Goal: Task Accomplishment & Management: Use online tool/utility

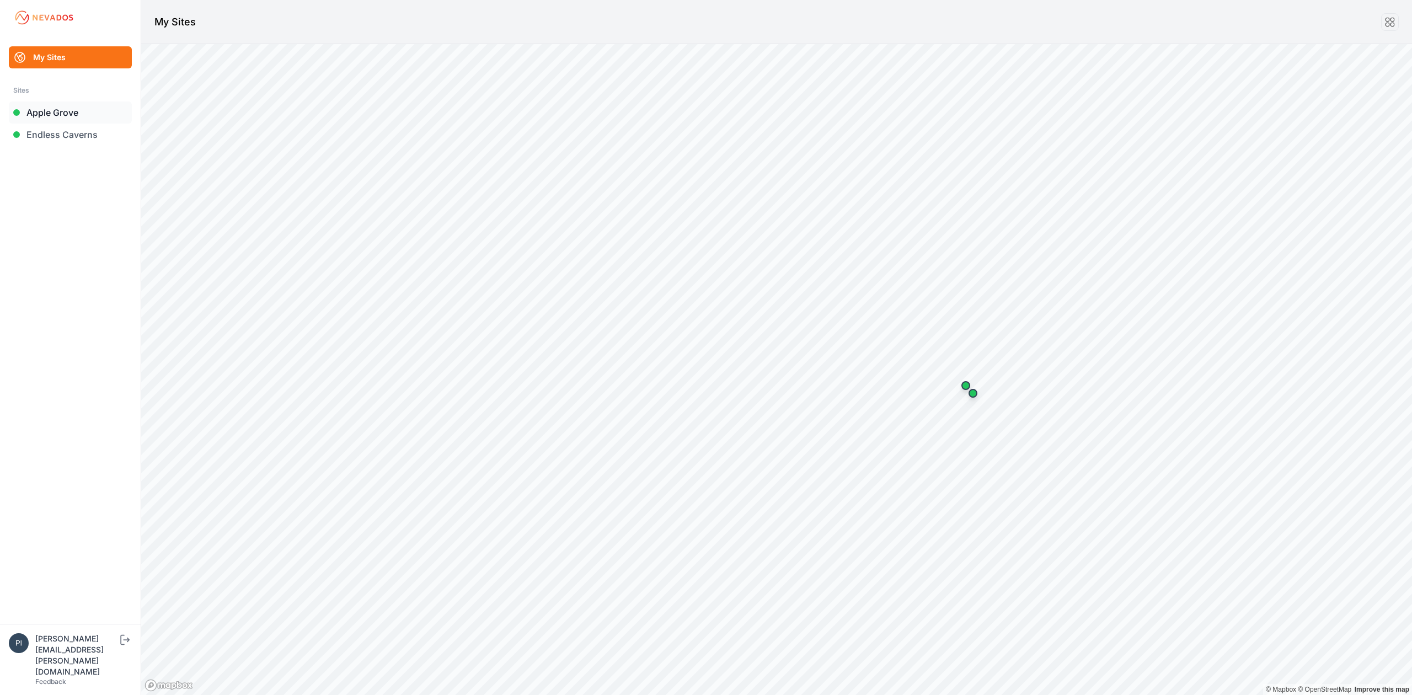
click at [35, 114] on link "Apple Grove" at bounding box center [70, 112] width 123 height 22
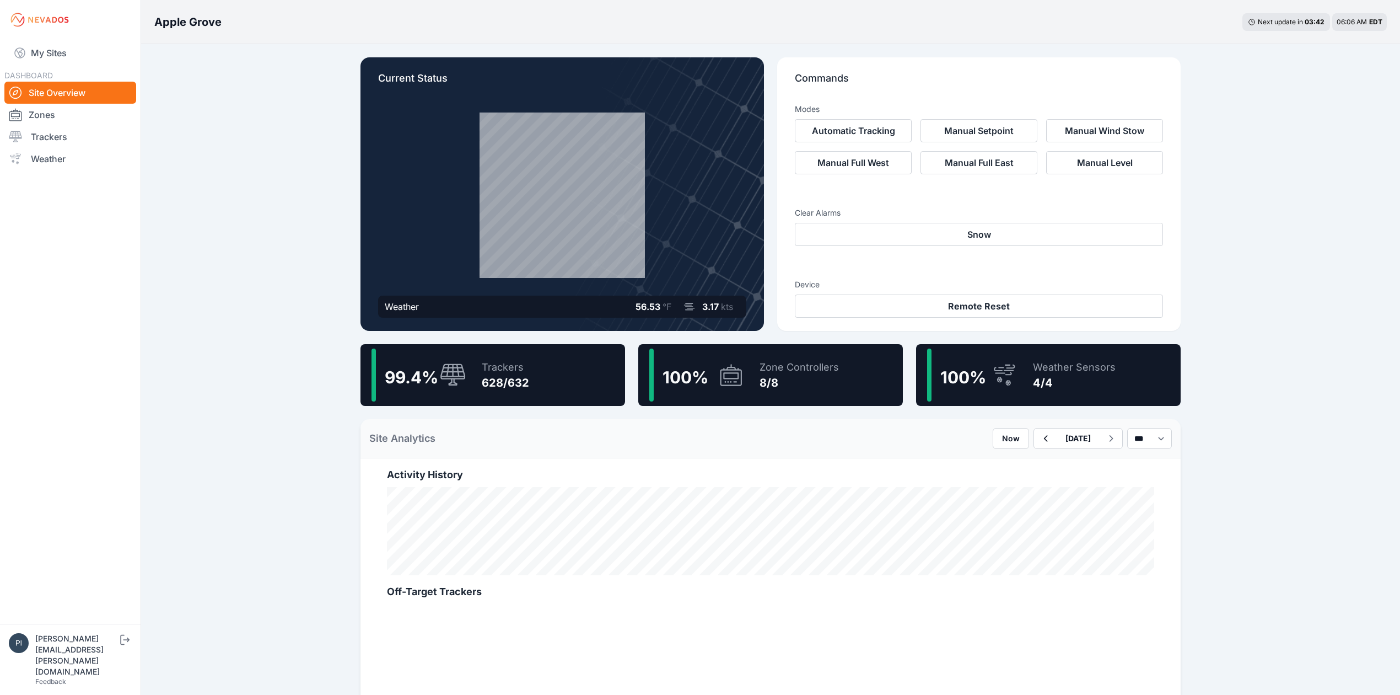
drag, startPoint x: 60, startPoint y: 132, endPoint x: 269, endPoint y: 168, distance: 212.5
click at [60, 132] on link "Trackers" at bounding box center [70, 137] width 132 height 22
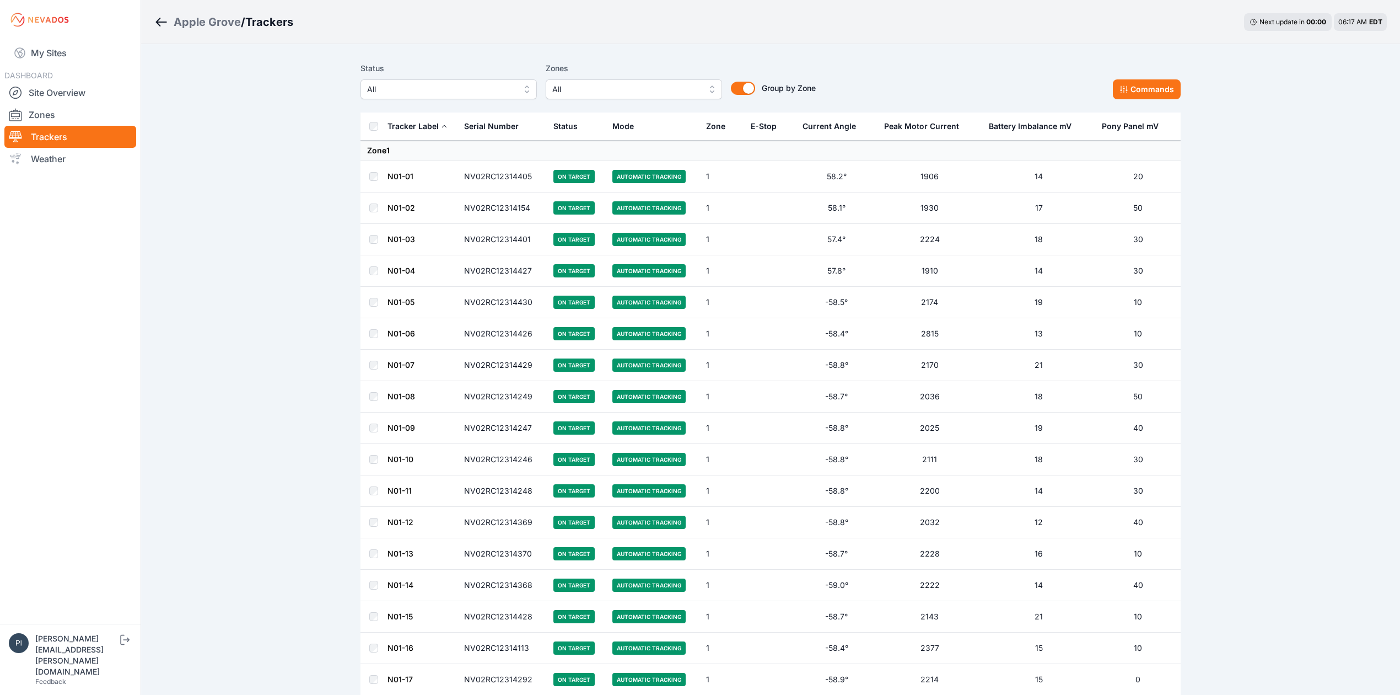
click at [483, 95] on span "All" at bounding box center [441, 89] width 148 height 13
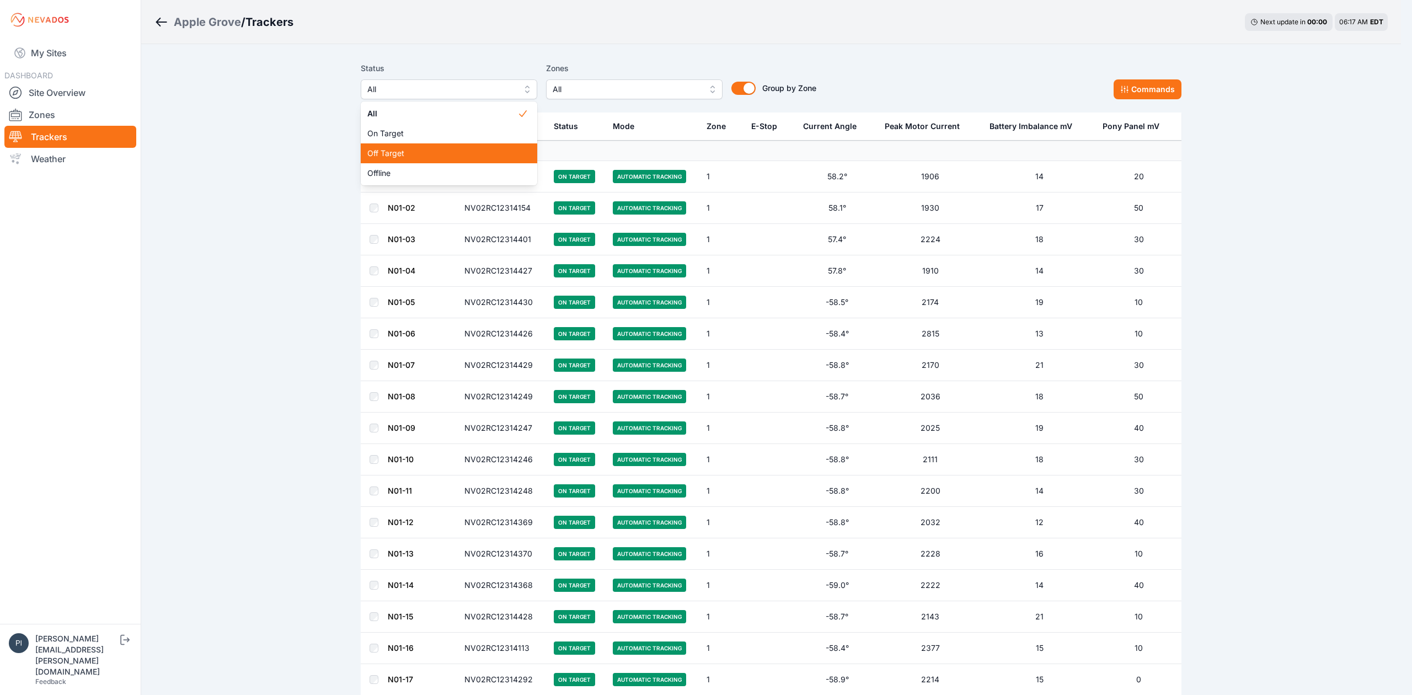
click at [458, 152] on span "Off Target" at bounding box center [442, 153] width 150 height 11
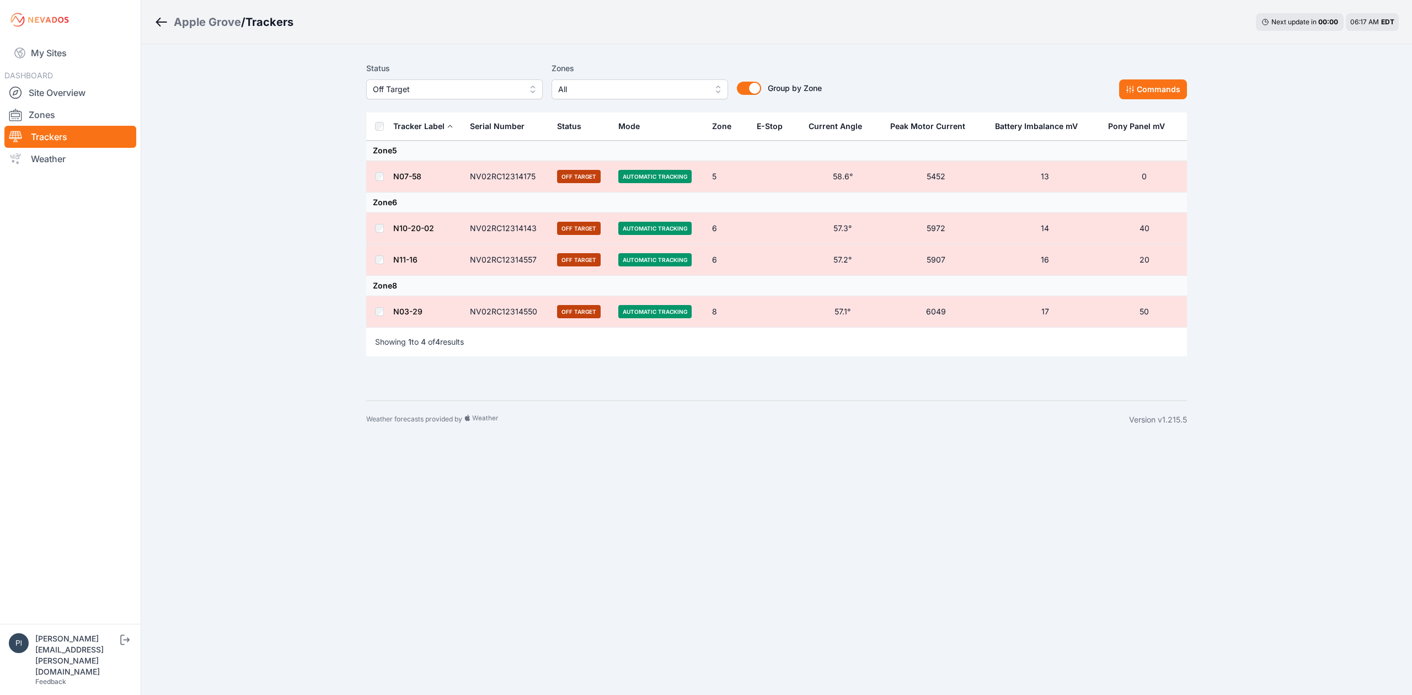
click at [375, 128] on th at bounding box center [379, 126] width 26 height 28
drag, startPoint x: 1126, startPoint y: 95, endPoint x: 1119, endPoint y: 98, distance: 7.5
click at [1119, 98] on div "Status Off Target Zones All Group by Zone Group by Zone Commands" at bounding box center [776, 80] width 820 height 37
click at [1163, 93] on button "Commands" at bounding box center [1153, 89] width 68 height 20
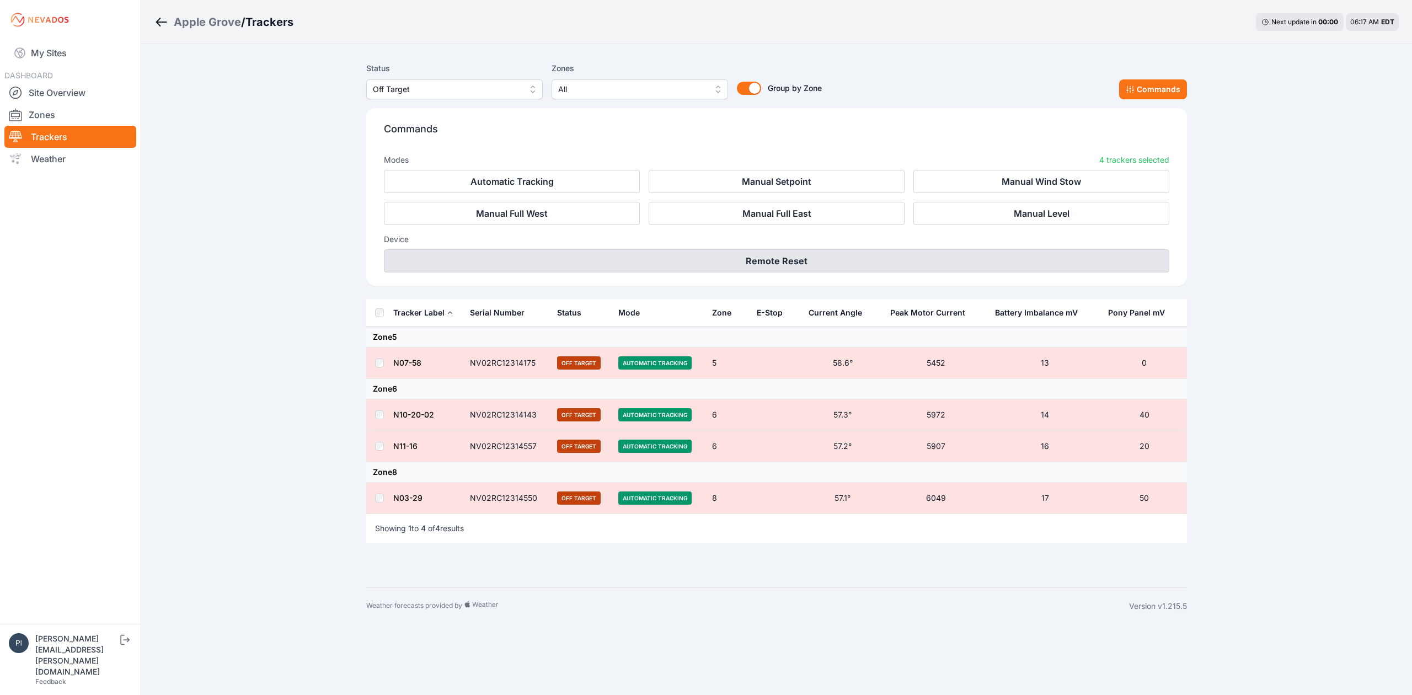
click at [873, 259] on button "Remote Reset" at bounding box center [776, 260] width 785 height 23
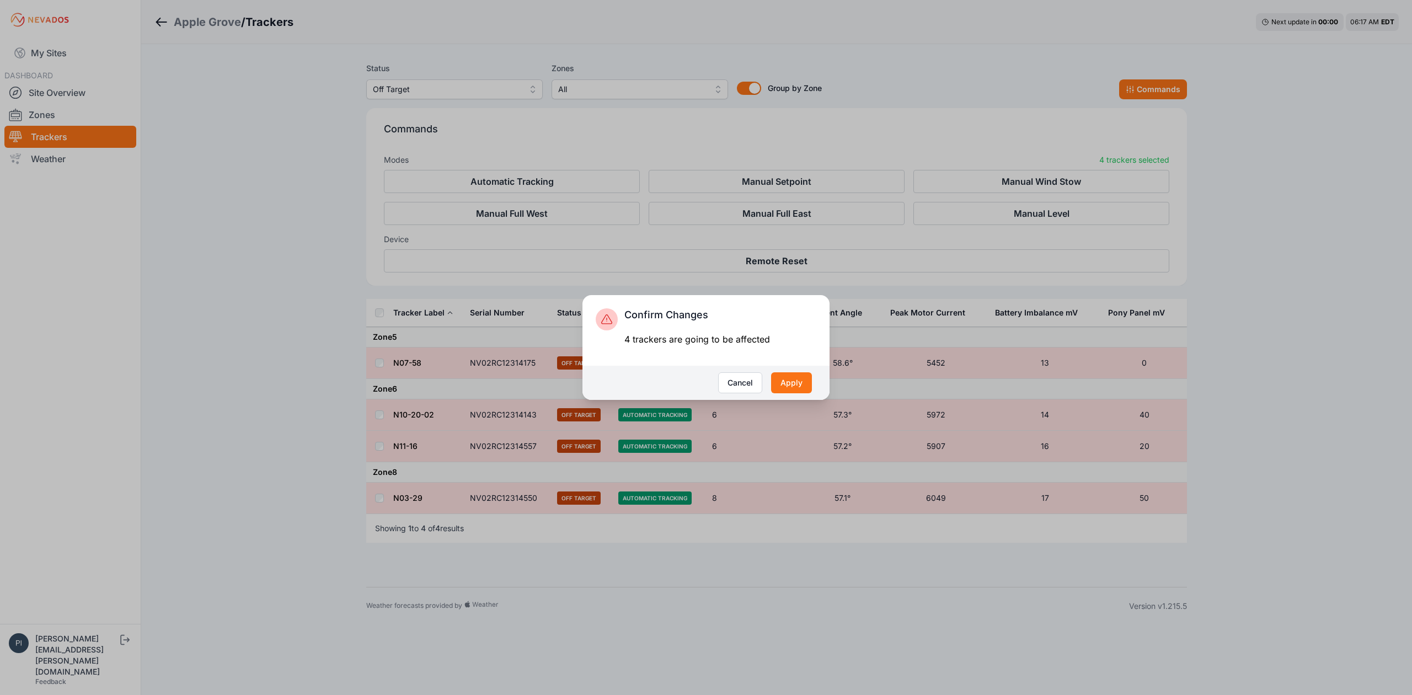
click at [788, 411] on div "Confirm Changes 4 trackers are going to be affected Cancel Apply" at bounding box center [706, 347] width 1412 height 695
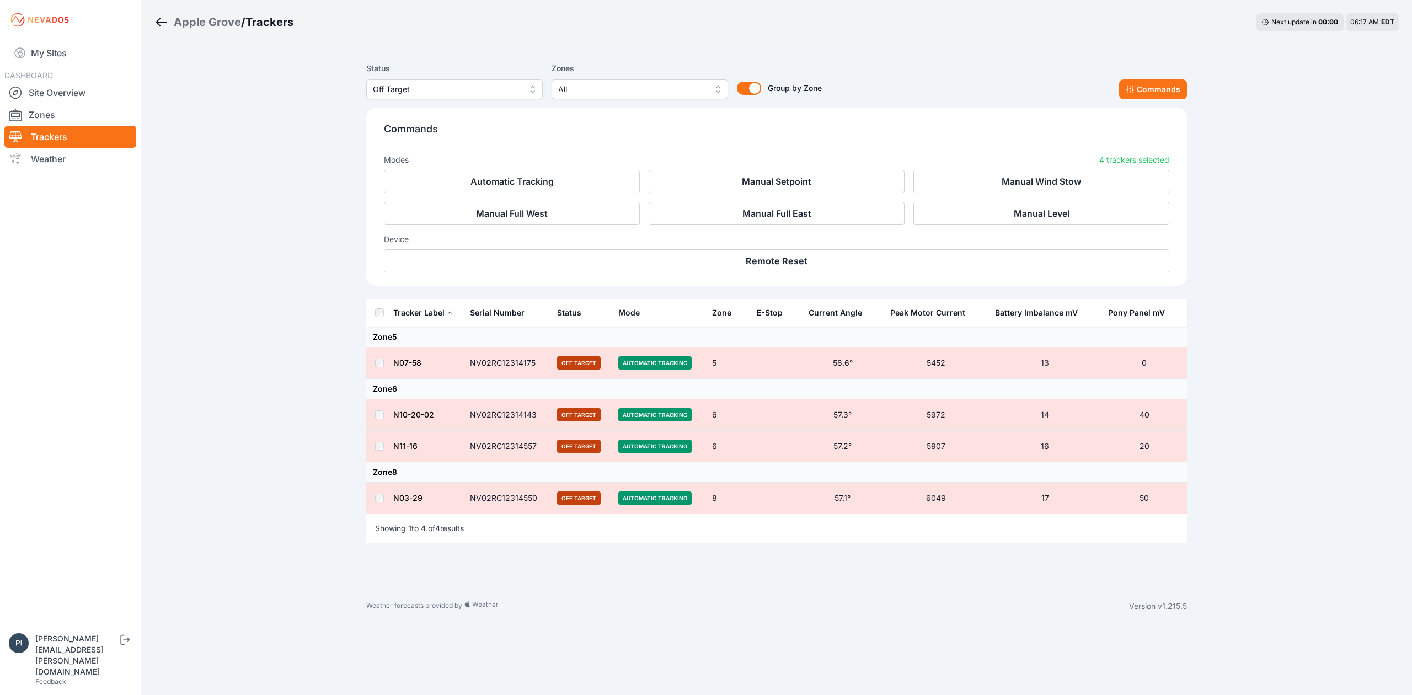
click at [1180, 76] on div "Status Off Target Zones All Group by Zone Group by Zone Commands" at bounding box center [776, 80] width 820 height 37
click at [1179, 84] on button "Commands" at bounding box center [1153, 89] width 68 height 20
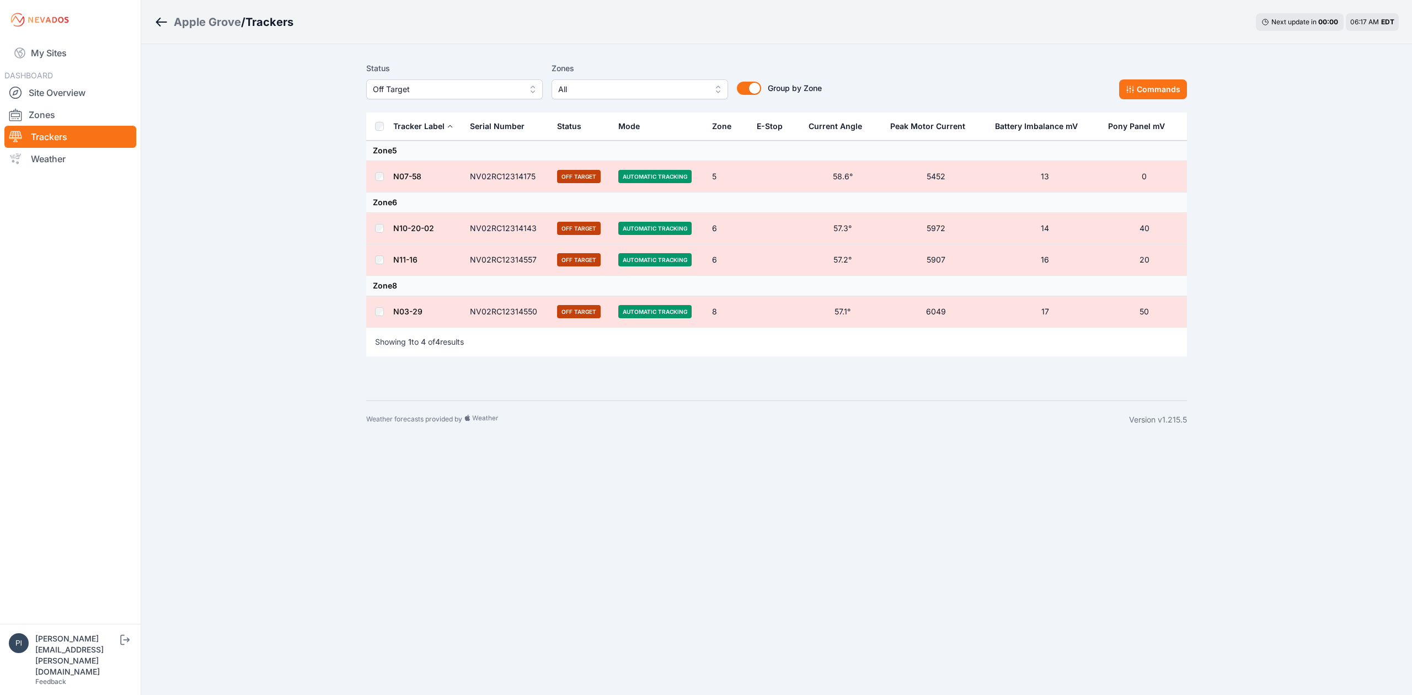
click at [1174, 100] on div "Status Off Target Zones All Group by Zone Group by Zone Commands" at bounding box center [776, 84] width 820 height 55
click at [1172, 99] on button "Commands" at bounding box center [1153, 89] width 68 height 20
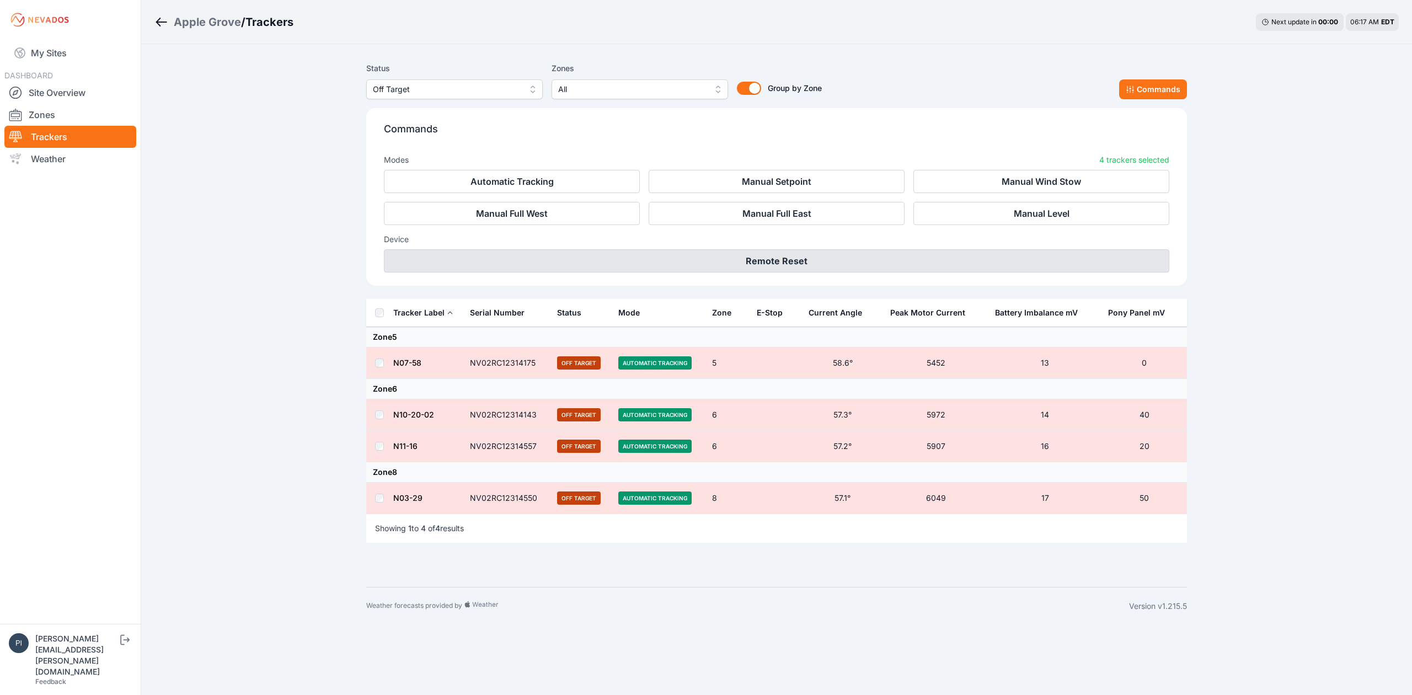
click at [918, 264] on button "Remote Reset" at bounding box center [776, 260] width 785 height 23
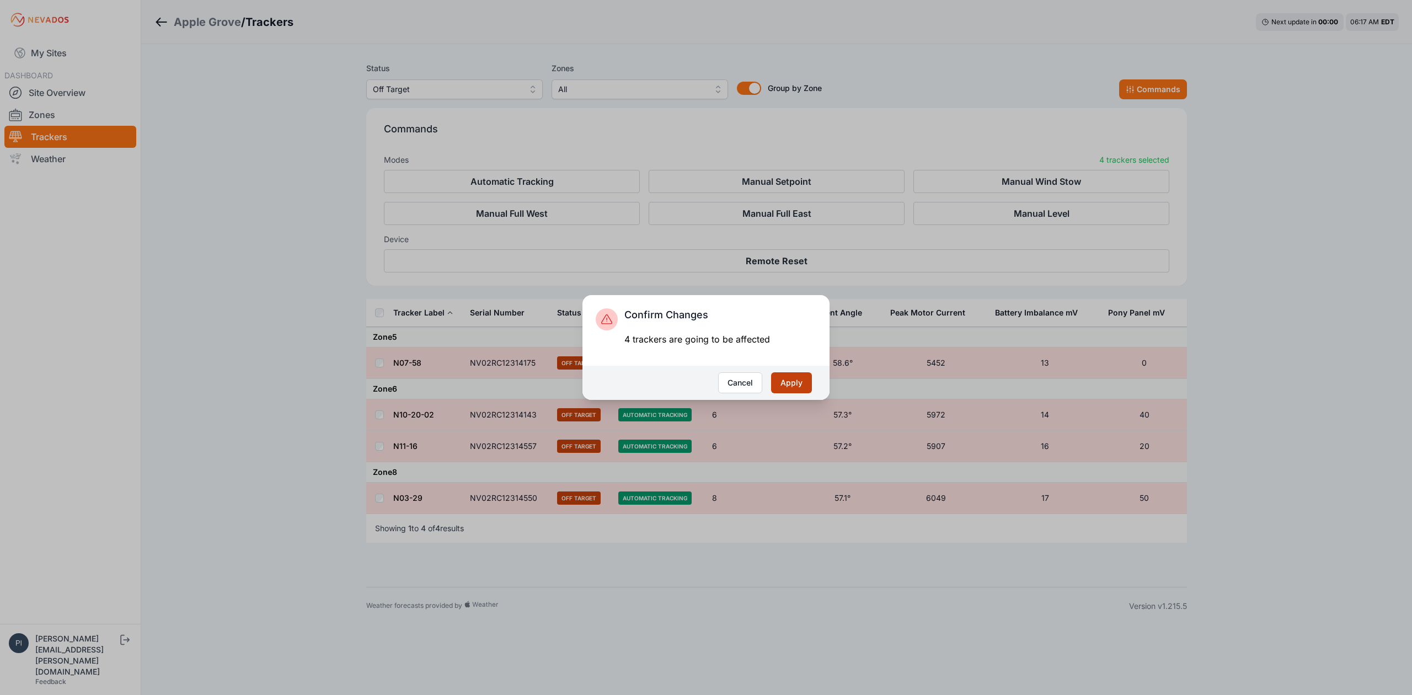
click at [791, 376] on button "Apply" at bounding box center [791, 382] width 41 height 21
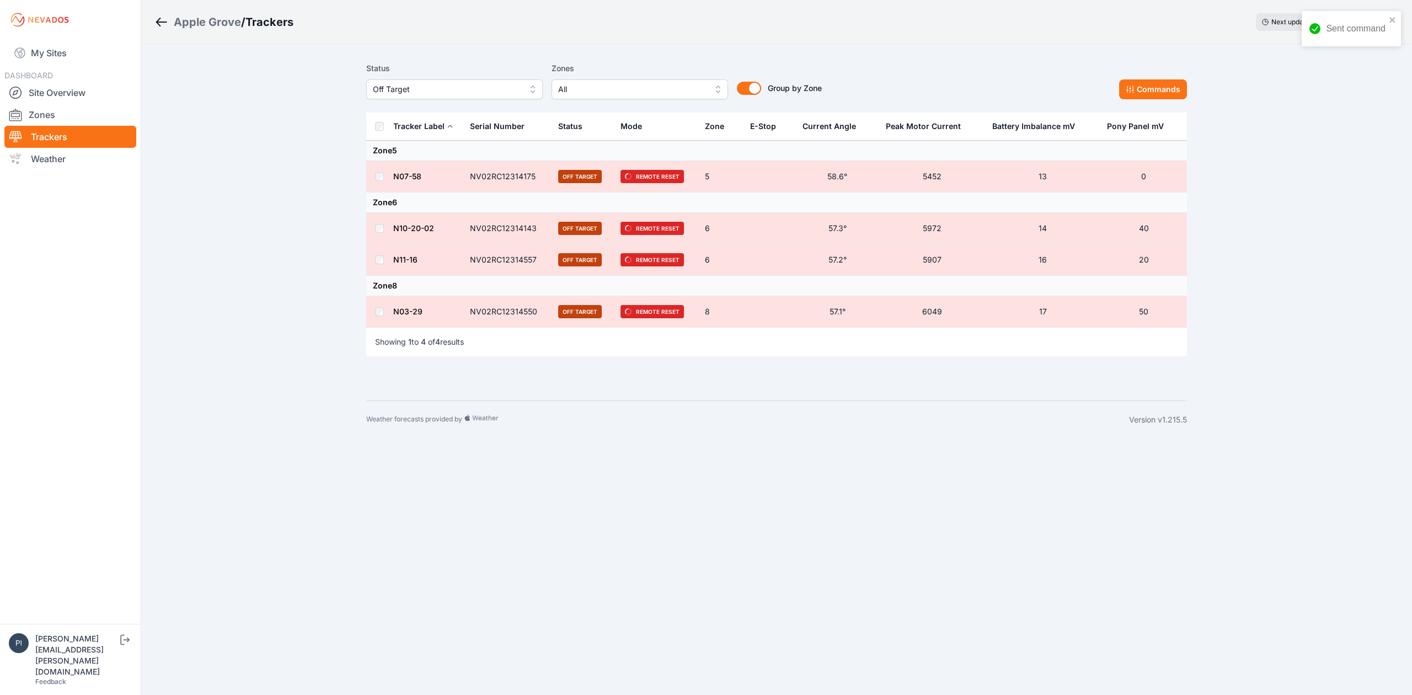
click at [391, 92] on span "Off Target" at bounding box center [447, 89] width 148 height 13
click at [406, 179] on span "Offline" at bounding box center [448, 173] width 150 height 11
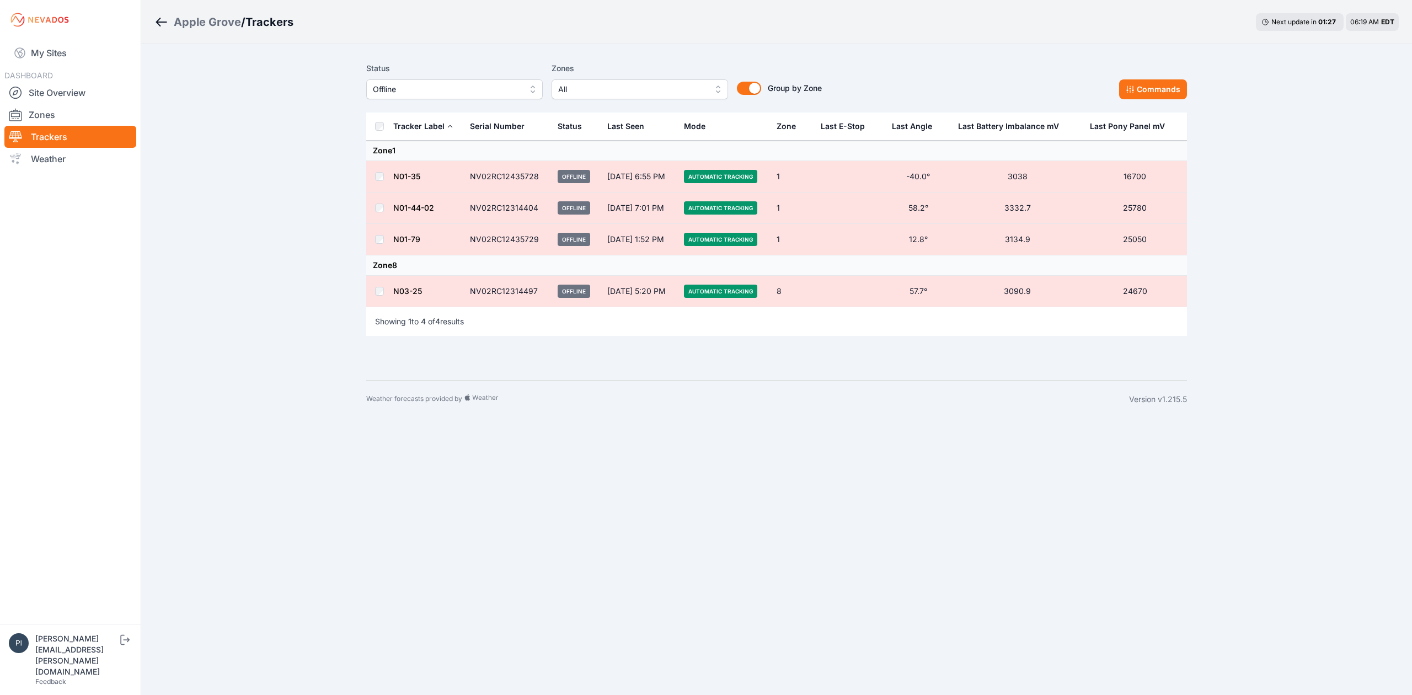
click at [378, 304] on td at bounding box center [379, 291] width 26 height 31
click at [373, 292] on td at bounding box center [379, 291] width 26 height 31
click at [384, 177] on td at bounding box center [379, 176] width 26 height 31
click at [1141, 95] on button "Commands" at bounding box center [1153, 89] width 68 height 20
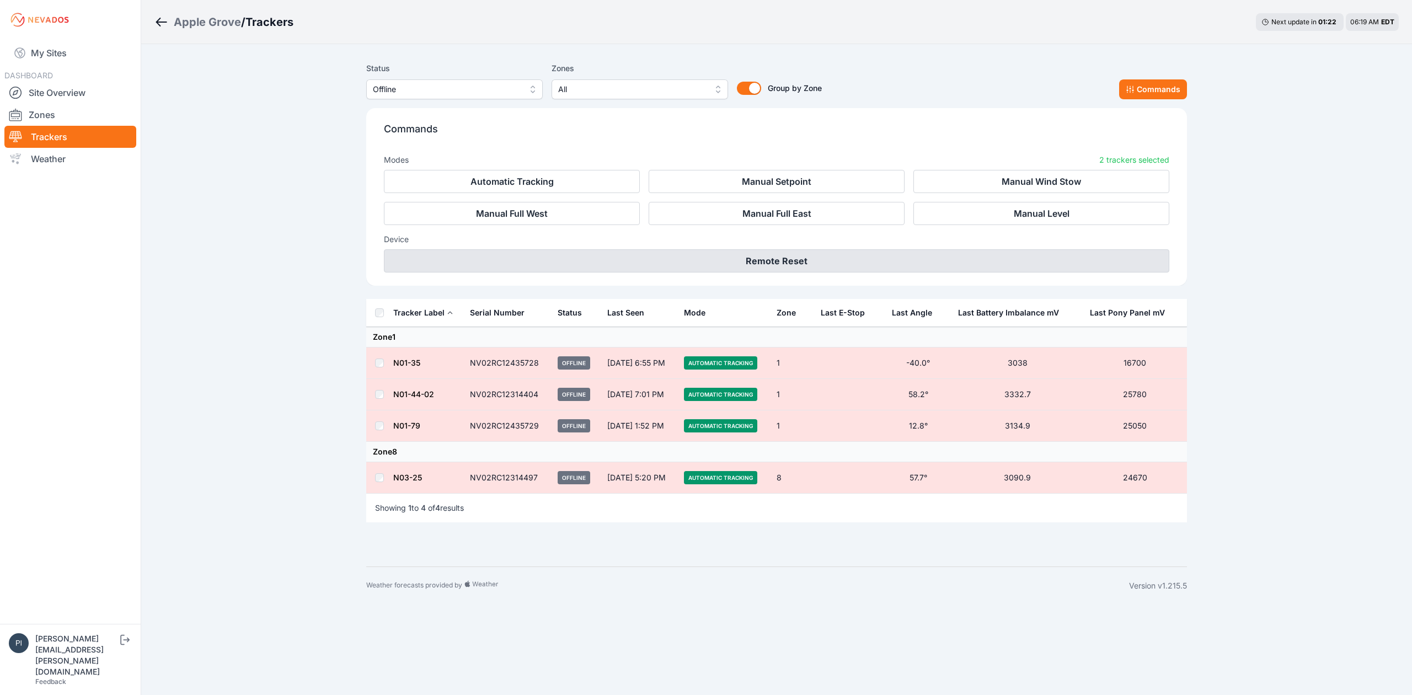
click at [808, 269] on button "Remote Reset" at bounding box center [776, 260] width 785 height 23
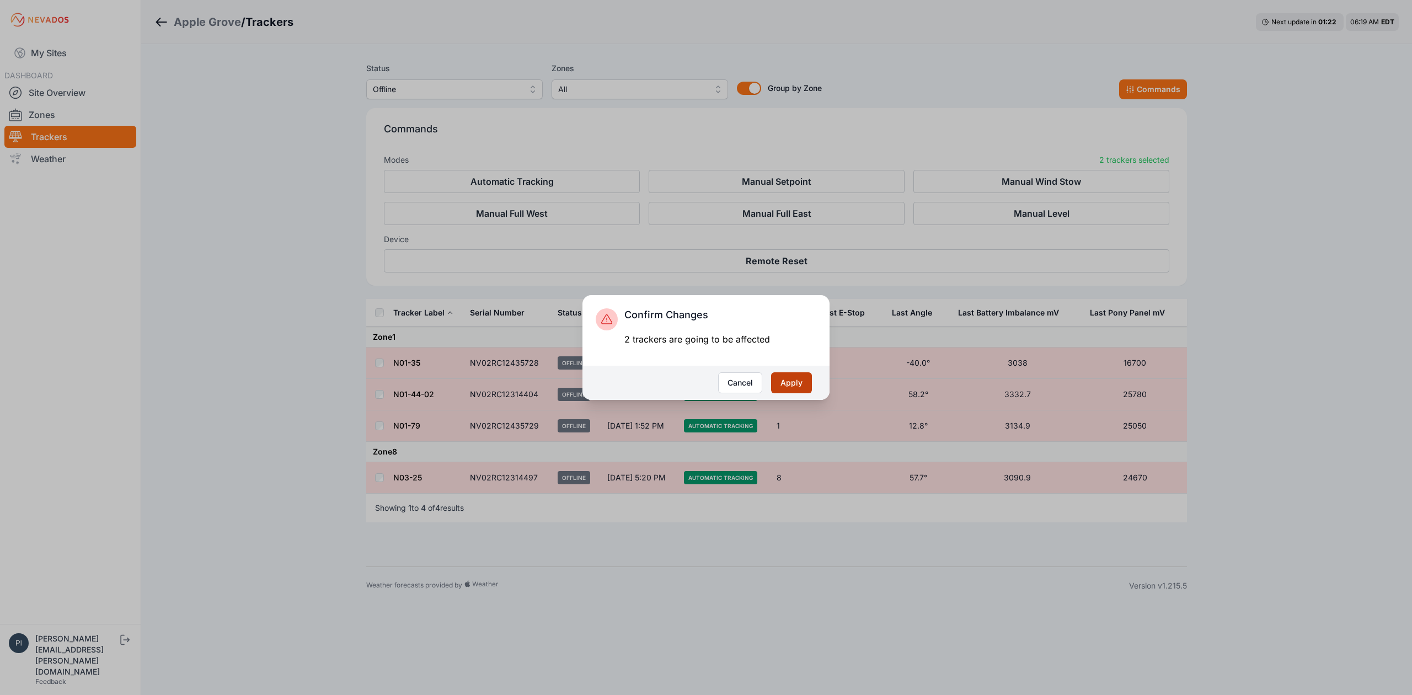
click at [808, 375] on button "Apply" at bounding box center [791, 382] width 41 height 21
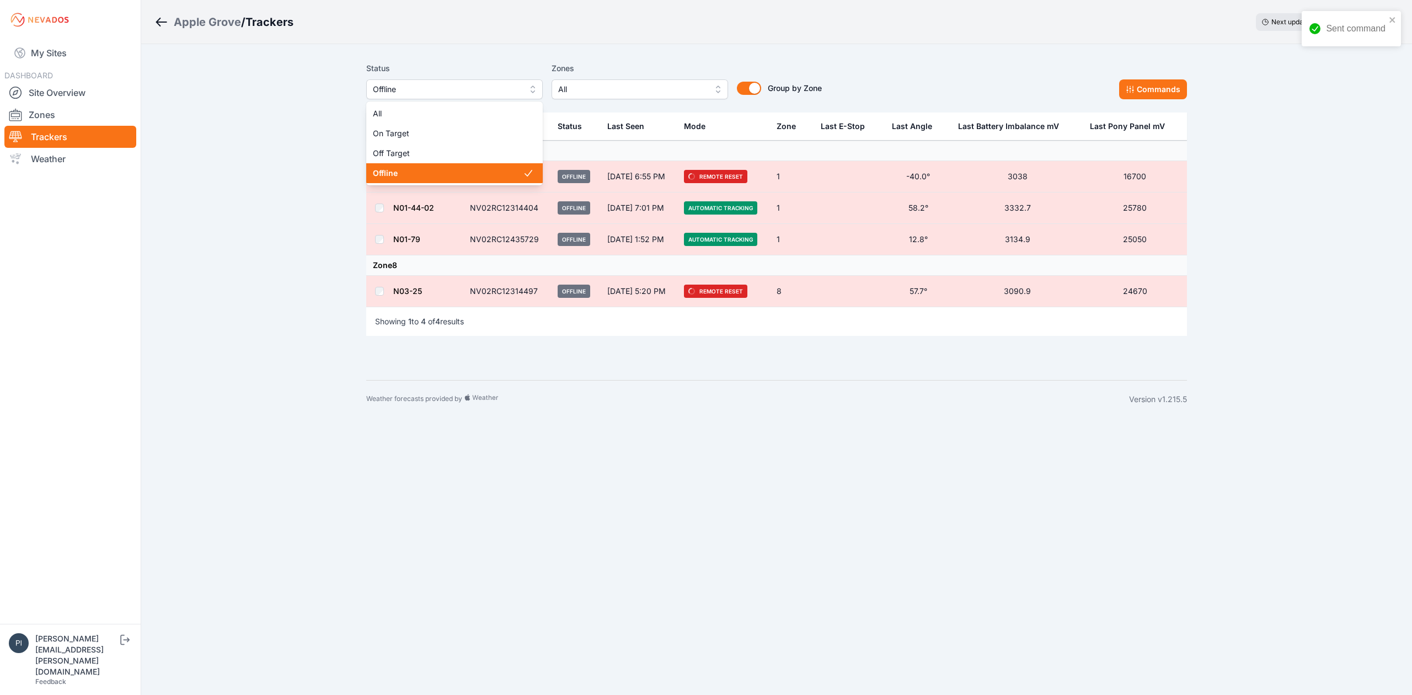
click at [514, 80] on button "Offline" at bounding box center [454, 89] width 176 height 20
click at [67, 61] on div "Apple Grove / Trackers Next update in 00 : 45 06:19 AM EDT Status Offline All O…" at bounding box center [706, 209] width 1412 height 418
click at [67, 55] on link "My Sites" at bounding box center [70, 53] width 132 height 26
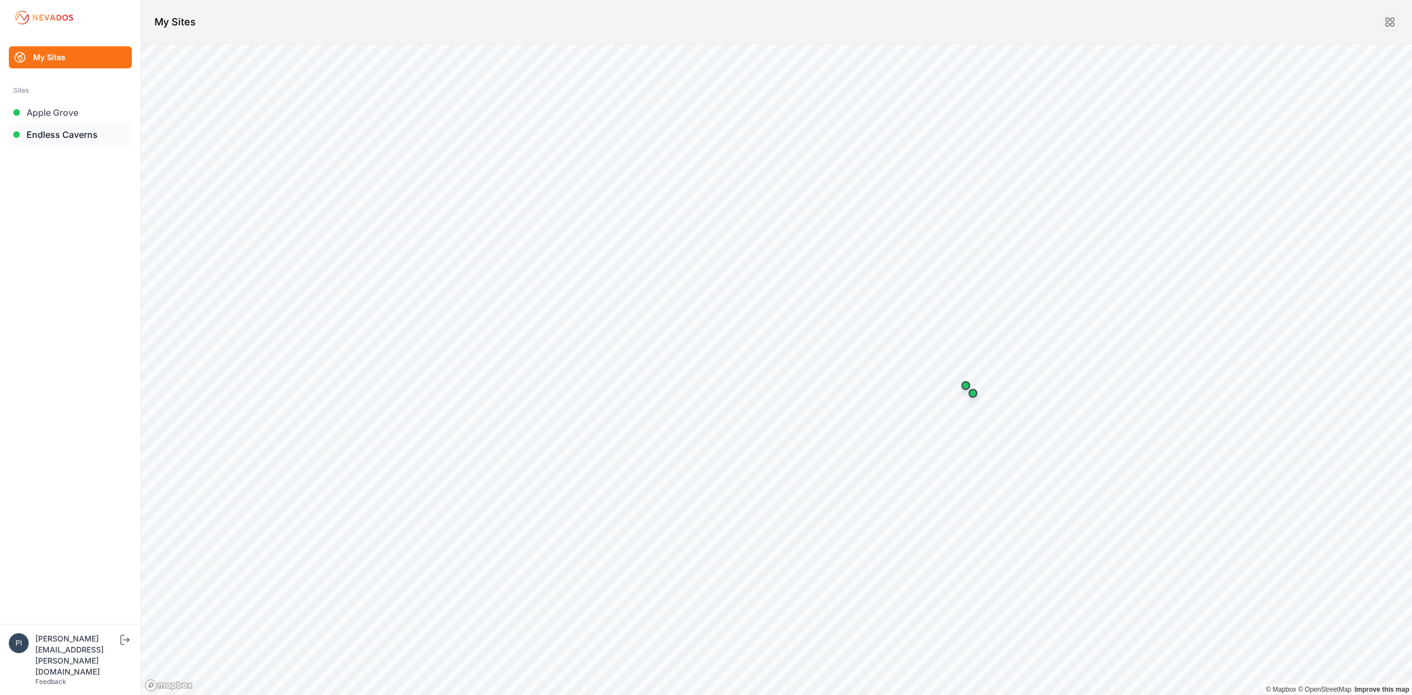
click at [85, 139] on link "Endless Caverns" at bounding box center [70, 135] width 123 height 22
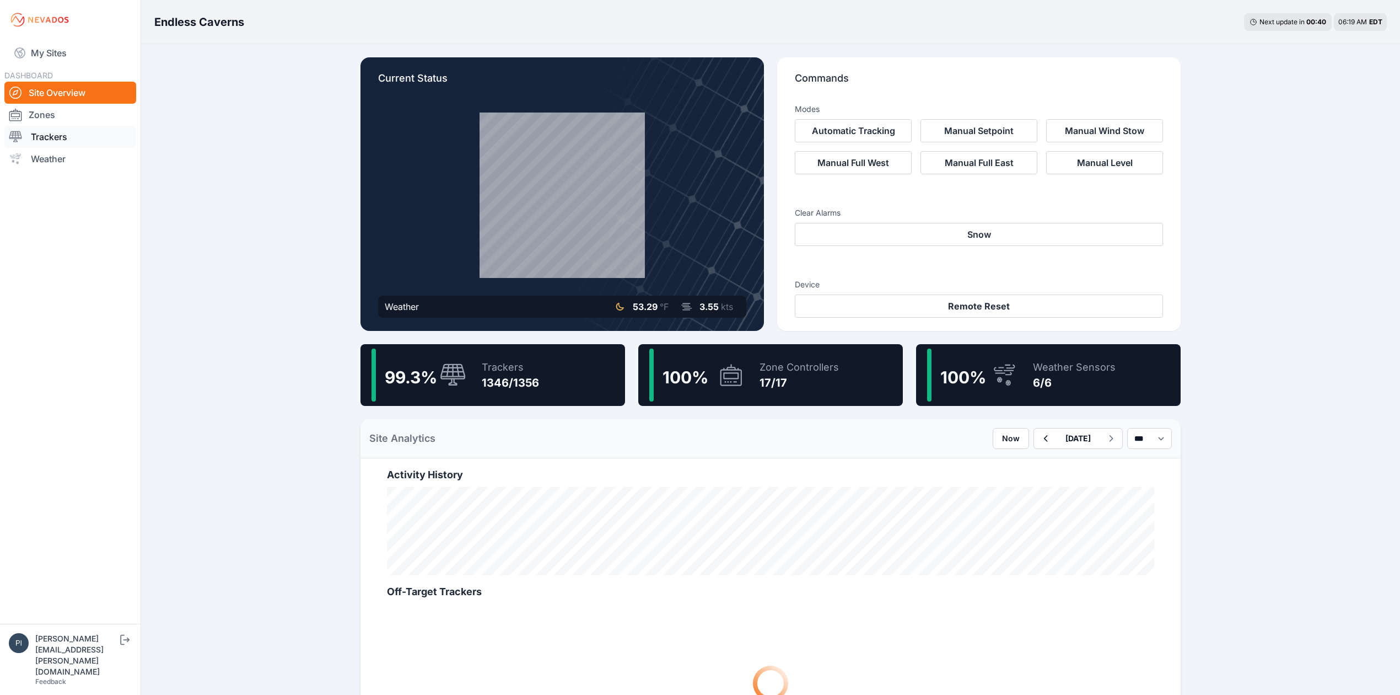
click at [69, 141] on link "Trackers" at bounding box center [70, 137] width 132 height 22
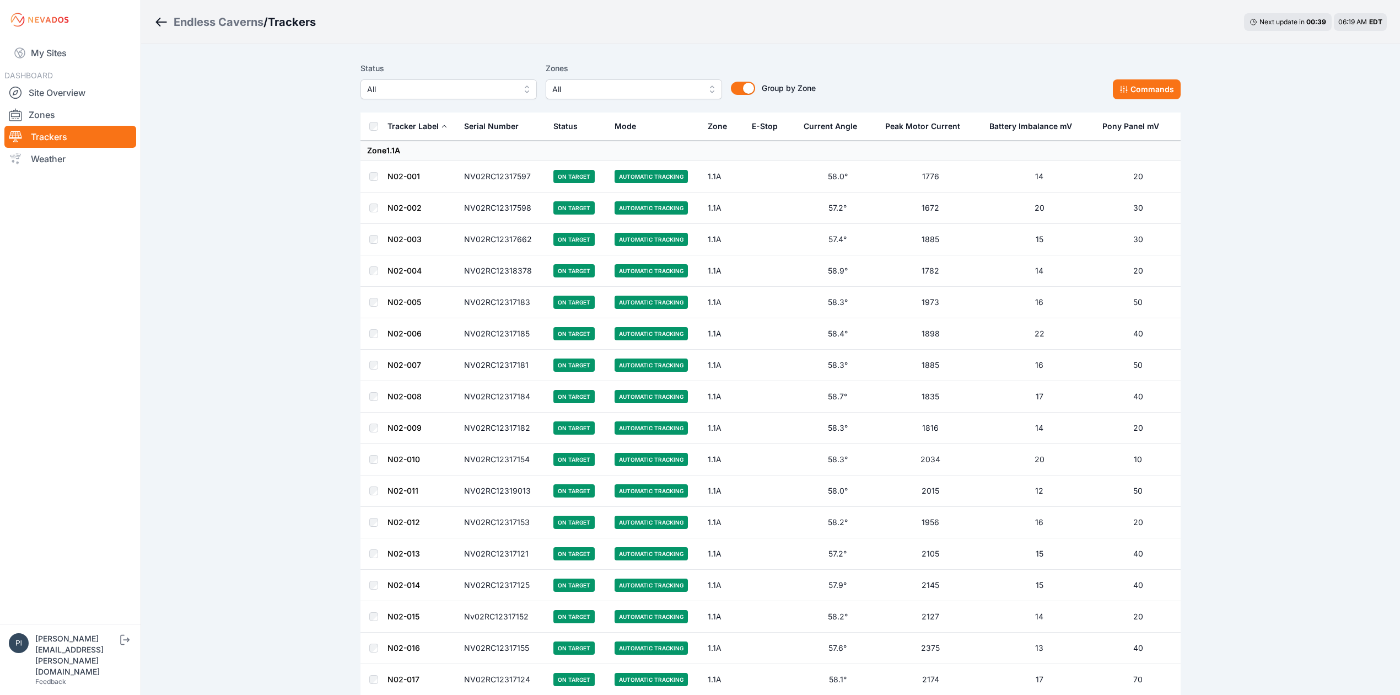
click at [501, 95] on button "All" at bounding box center [449, 89] width 176 height 20
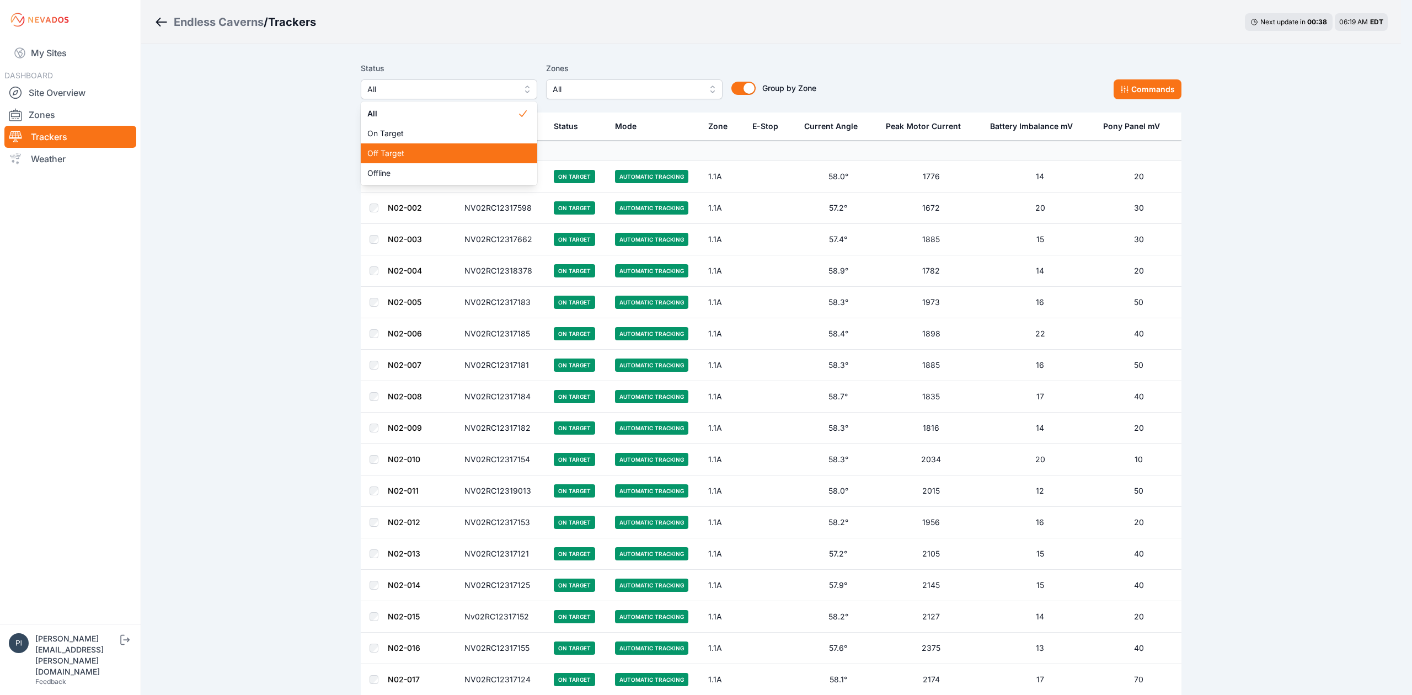
click at [483, 161] on div "Off Target" at bounding box center [449, 153] width 176 height 20
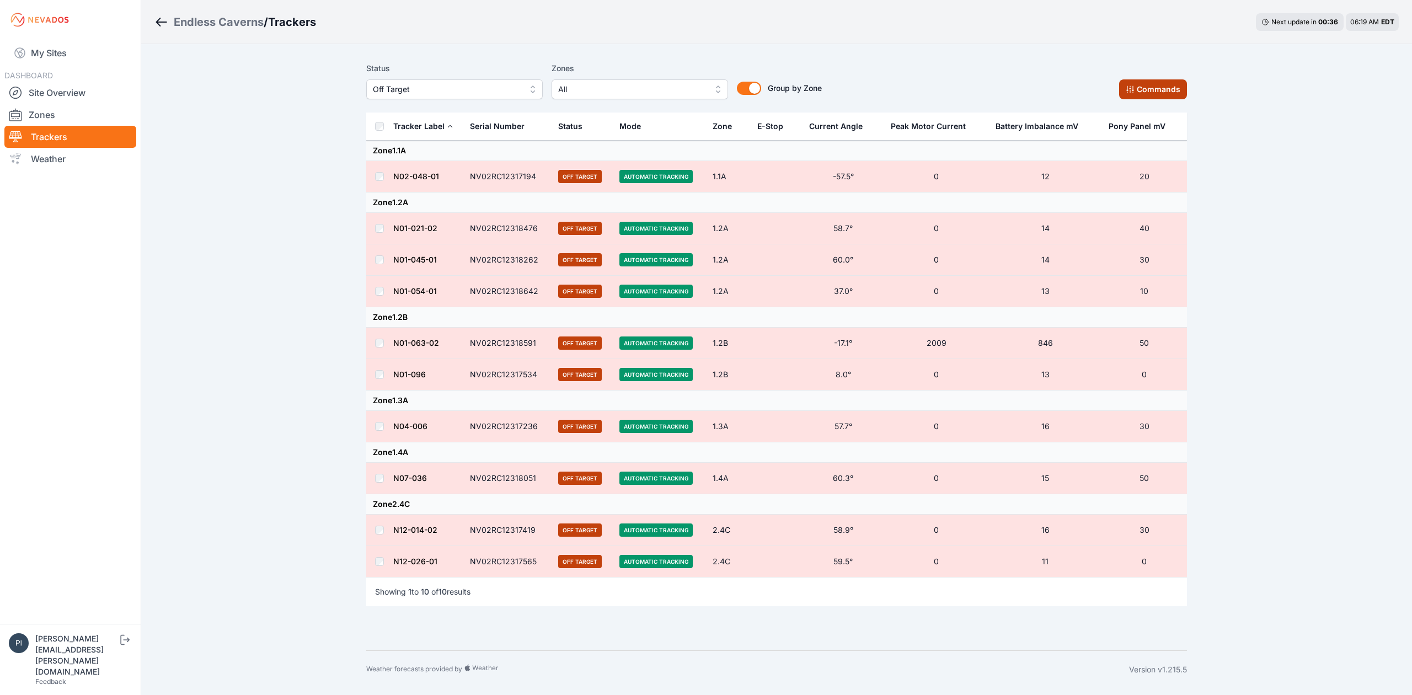
click at [1154, 84] on button "Commands" at bounding box center [1153, 89] width 68 height 20
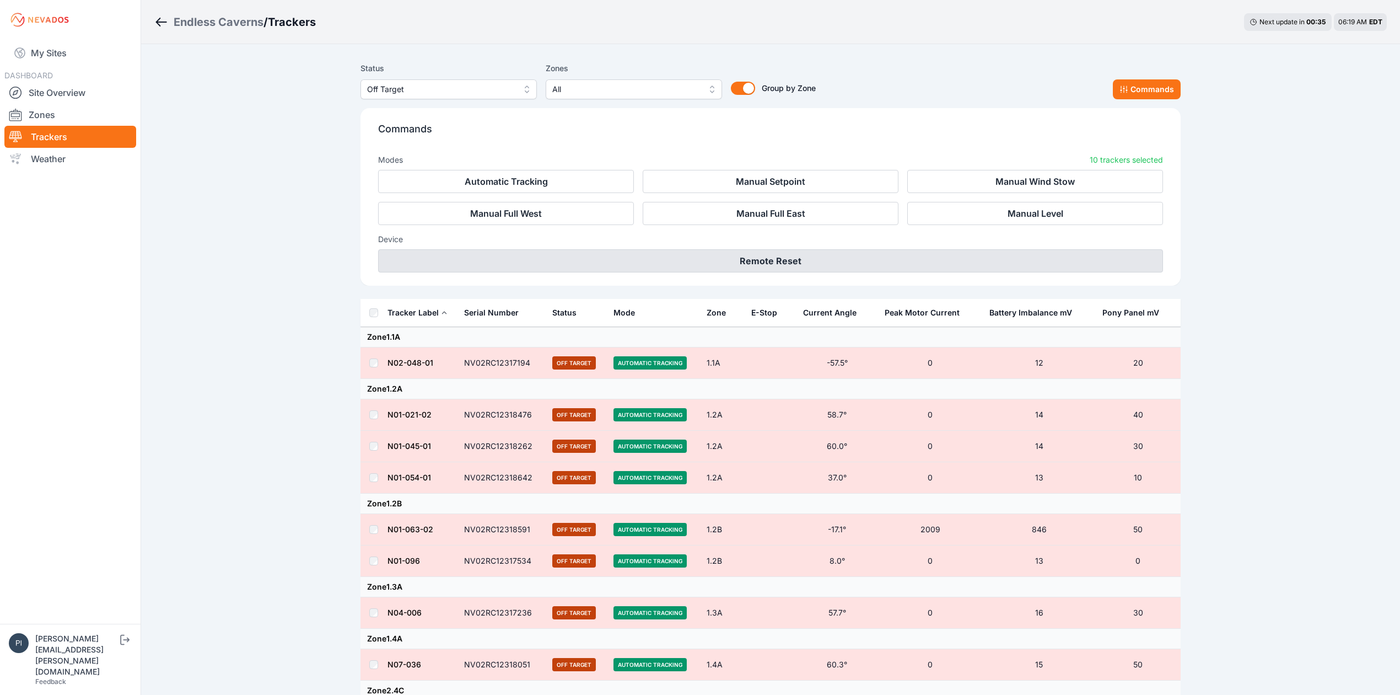
click at [798, 255] on button "Remote Reset" at bounding box center [770, 260] width 785 height 23
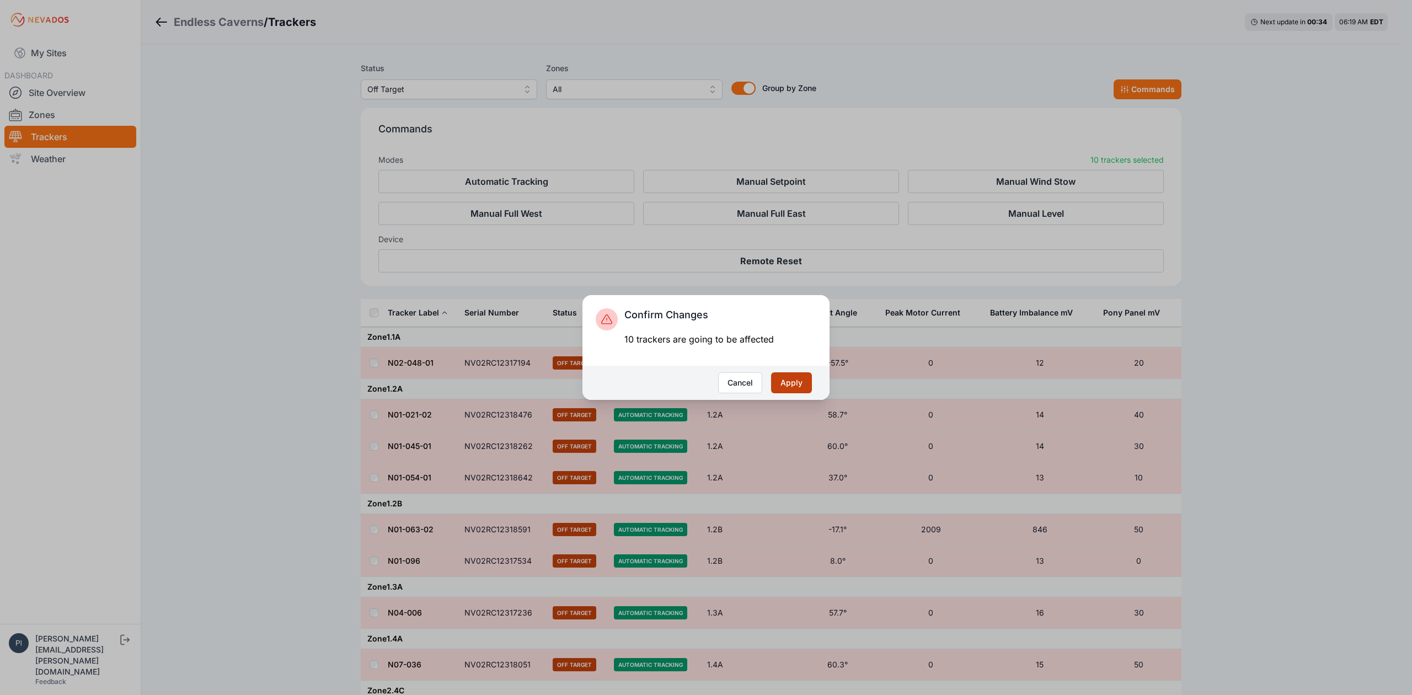
click at [790, 375] on button "Apply" at bounding box center [791, 382] width 41 height 21
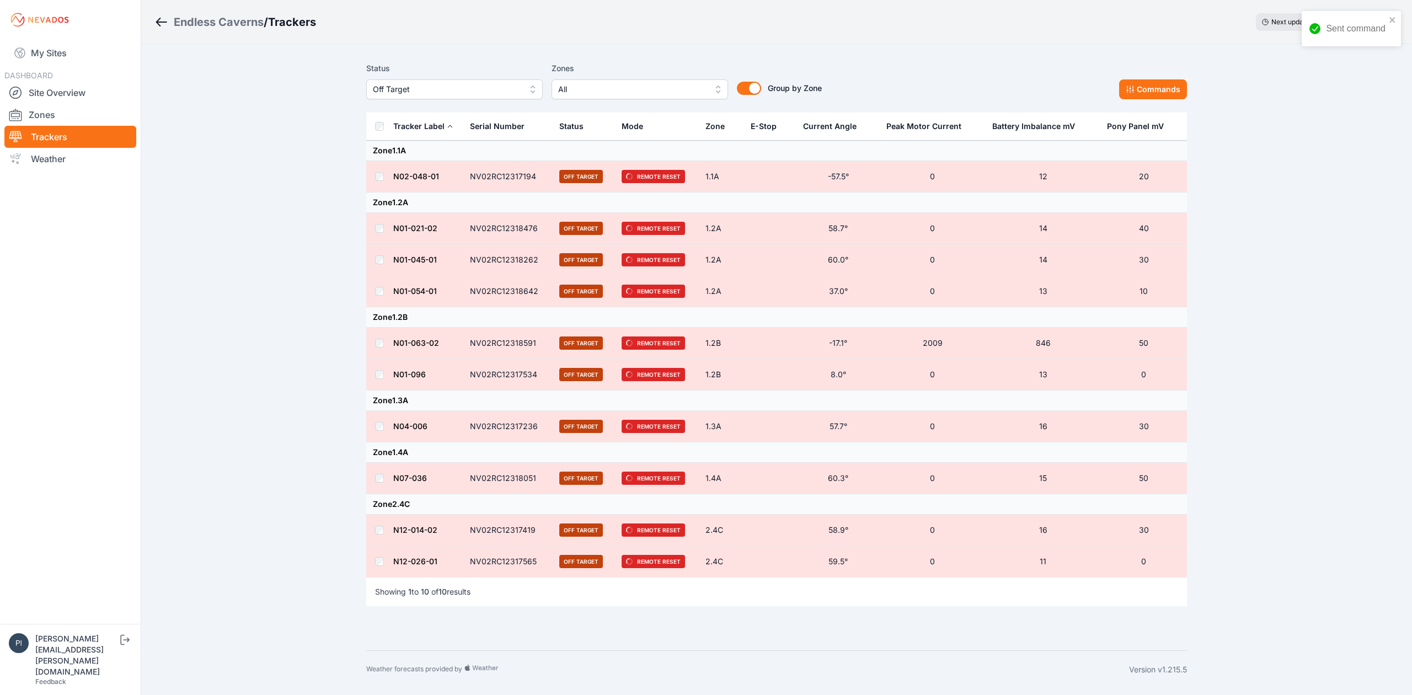
click at [394, 91] on span "Off Target" at bounding box center [447, 89] width 148 height 13
click at [393, 175] on span "Offline" at bounding box center [448, 173] width 150 height 11
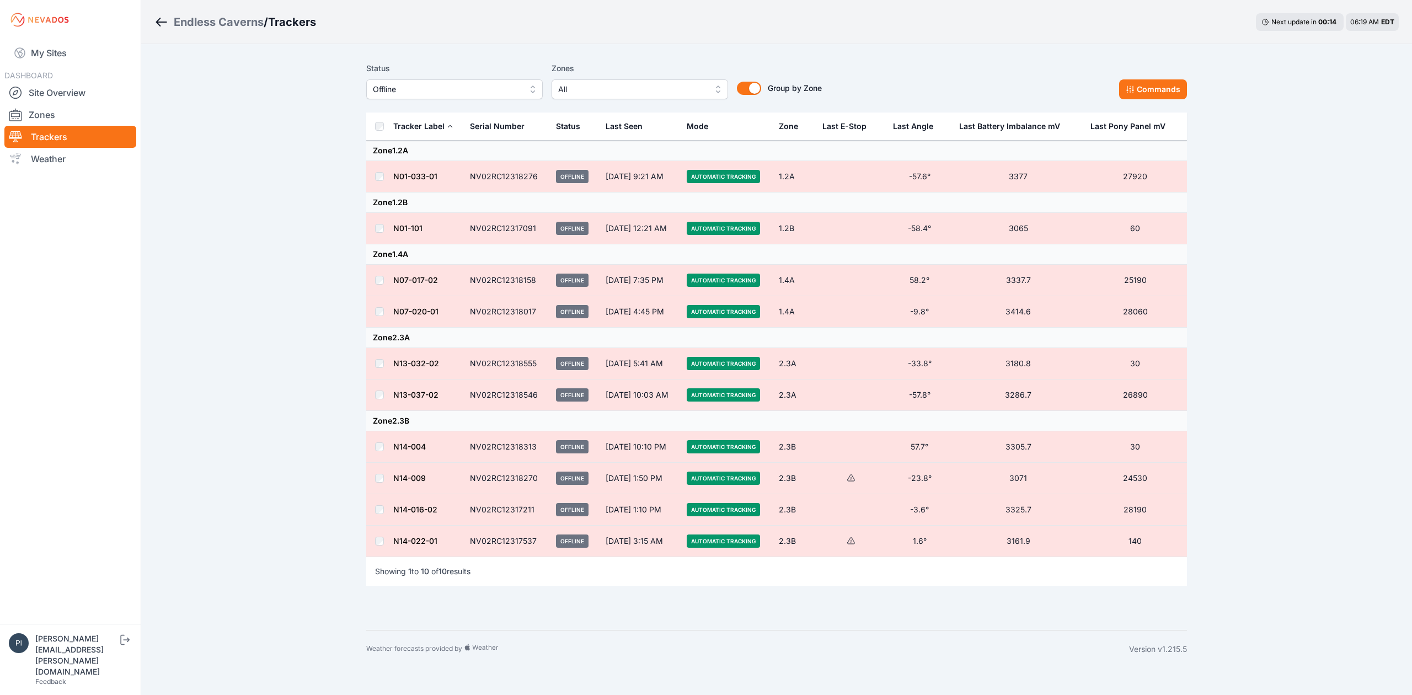
click at [382, 475] on td at bounding box center [379, 478] width 26 height 31
click at [384, 481] on td at bounding box center [379, 478] width 26 height 31
click at [384, 484] on td at bounding box center [379, 478] width 26 height 31
click at [1135, 83] on button "Commands" at bounding box center [1153, 89] width 68 height 20
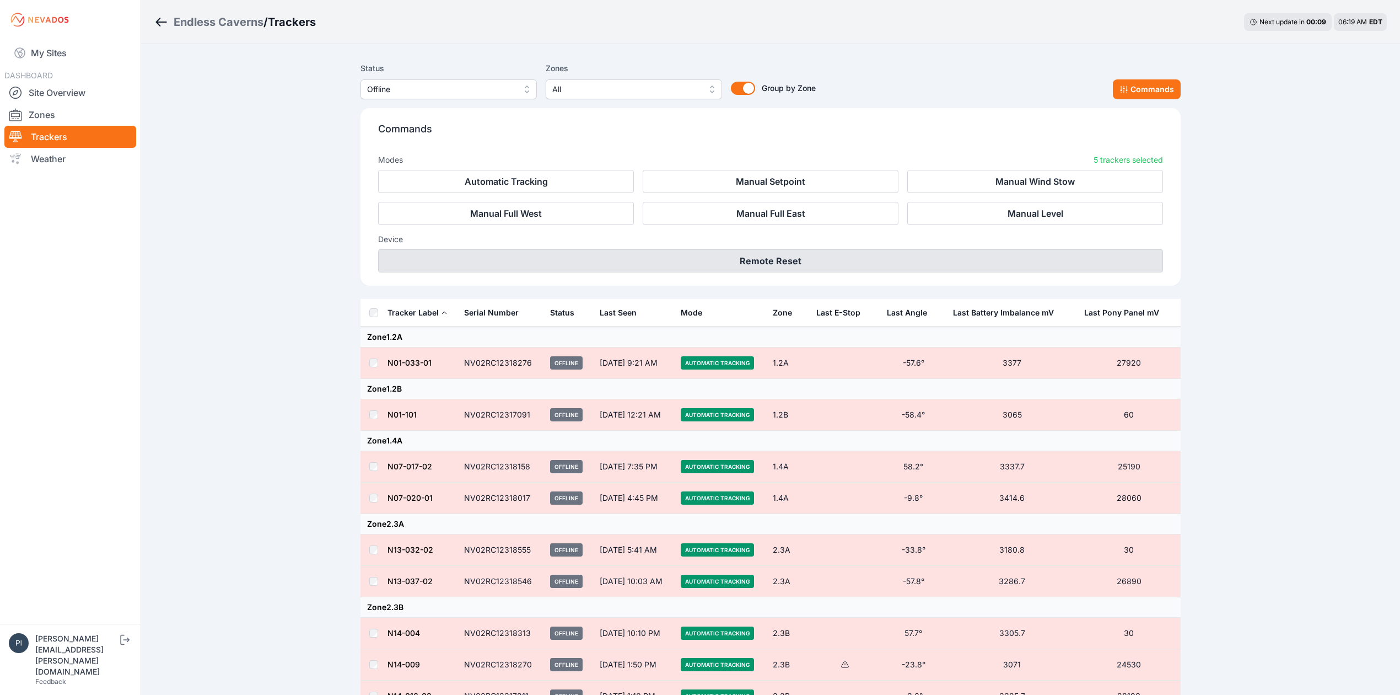
click at [843, 261] on button "Remote Reset" at bounding box center [770, 260] width 785 height 23
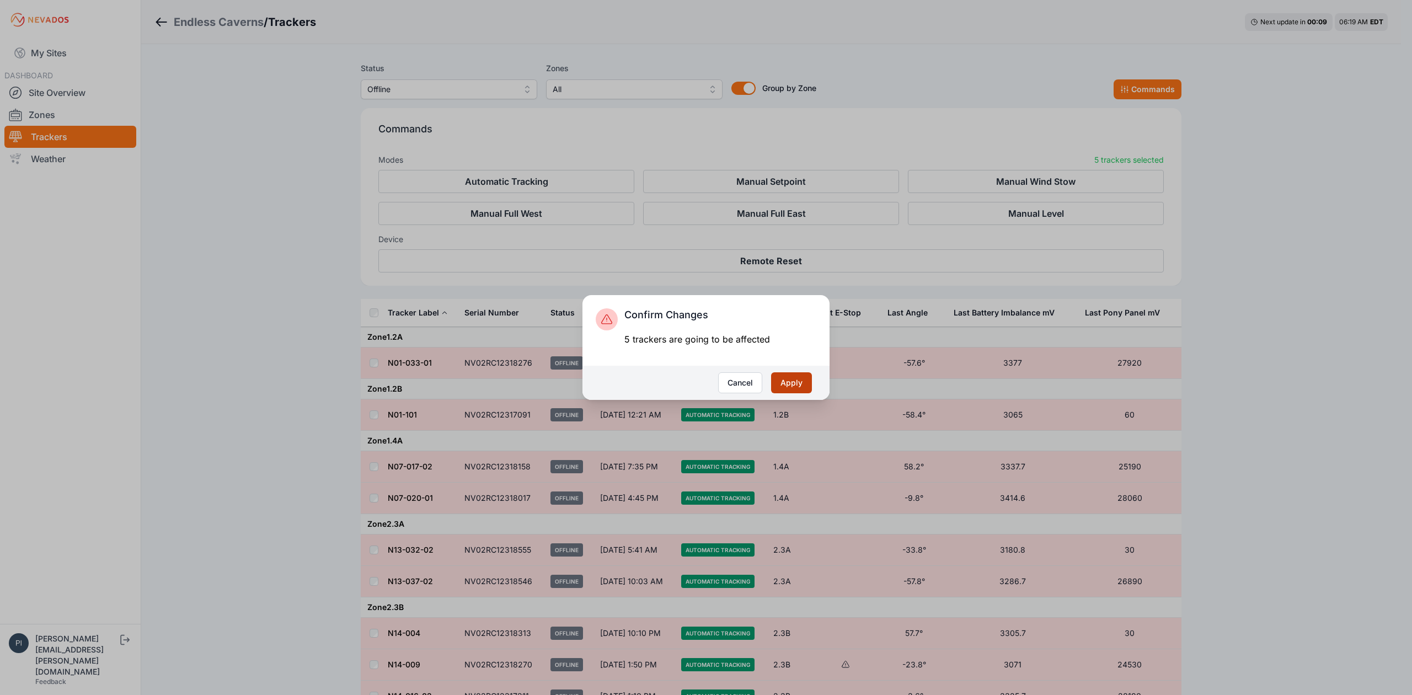
click at [806, 376] on button "Apply" at bounding box center [791, 382] width 41 height 21
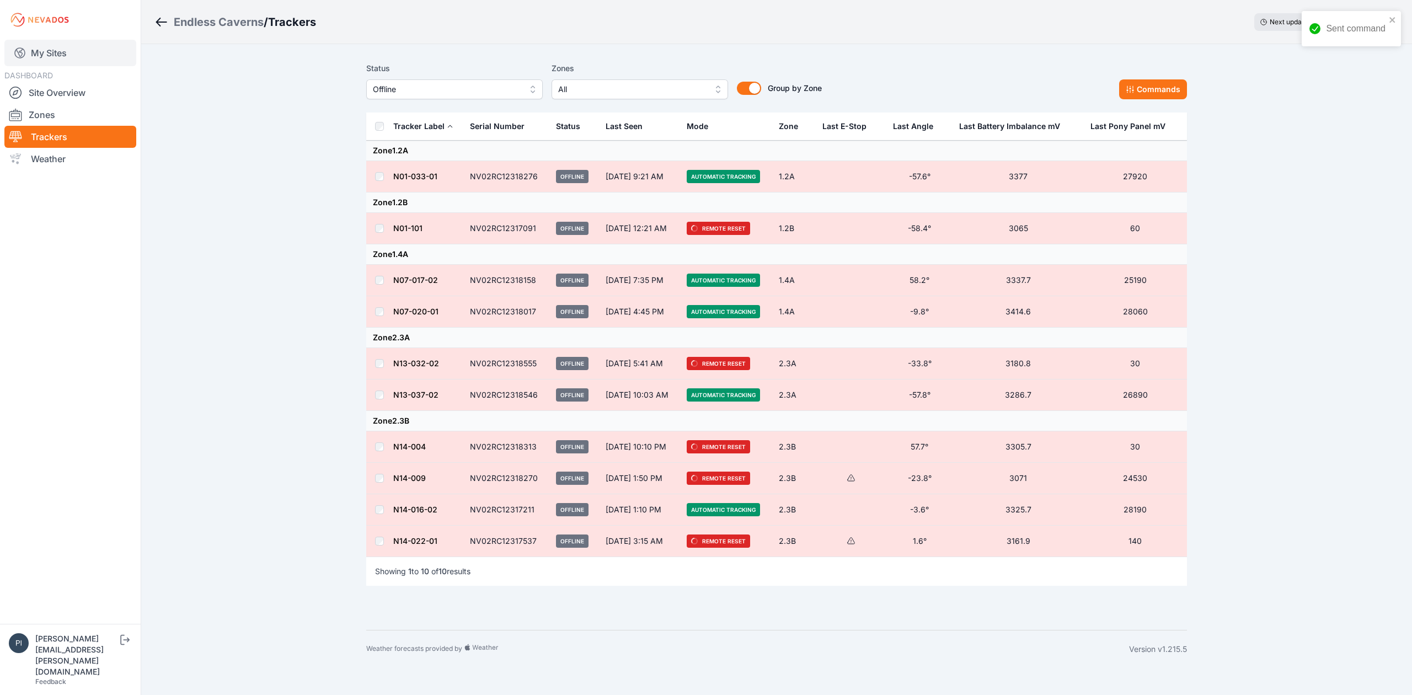
click at [82, 58] on link "My Sites" at bounding box center [70, 53] width 132 height 26
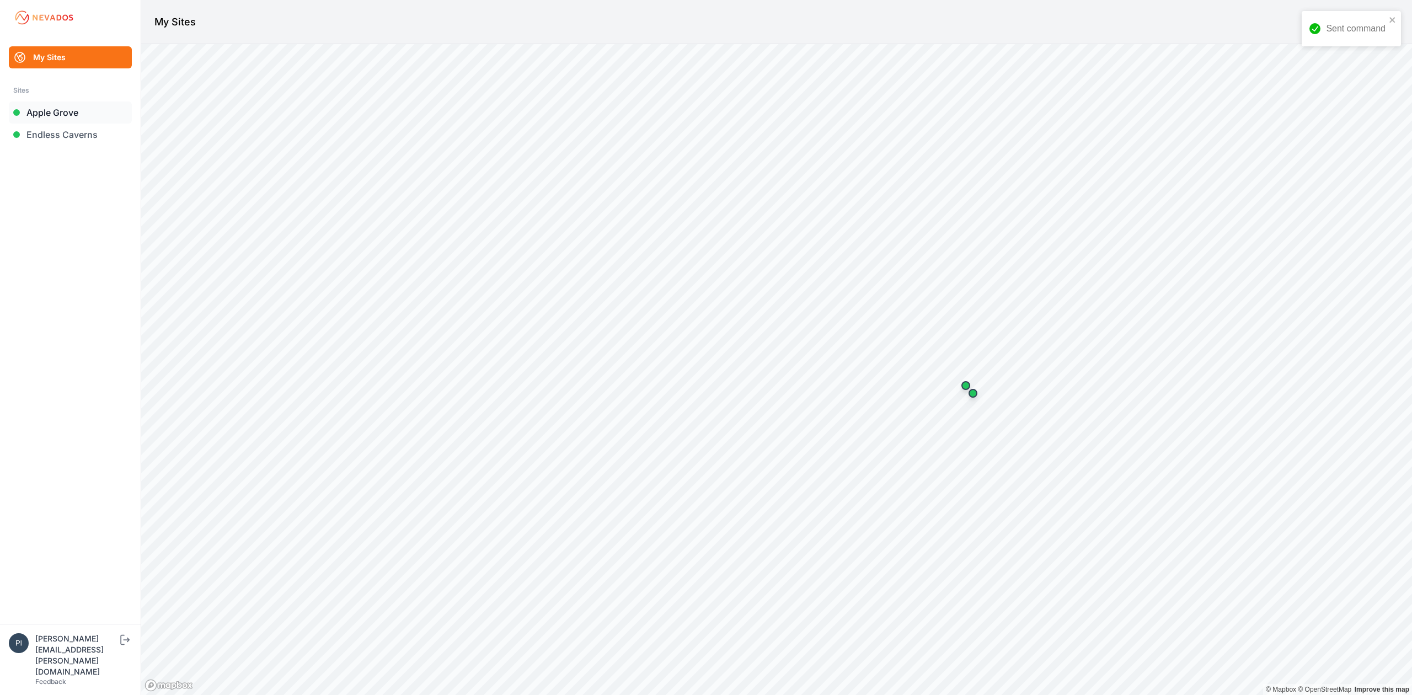
click at [79, 104] on link "Apple Grove" at bounding box center [70, 112] width 123 height 22
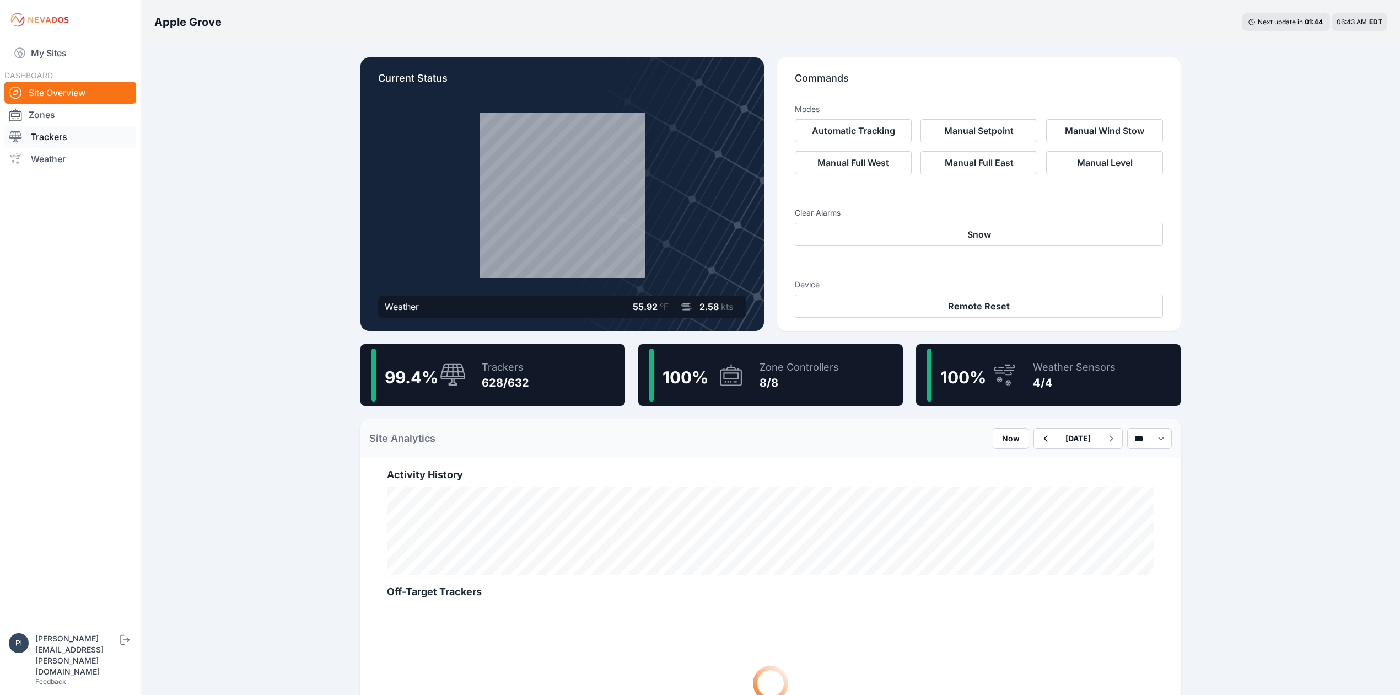
click at [69, 132] on link "Trackers" at bounding box center [70, 137] width 132 height 22
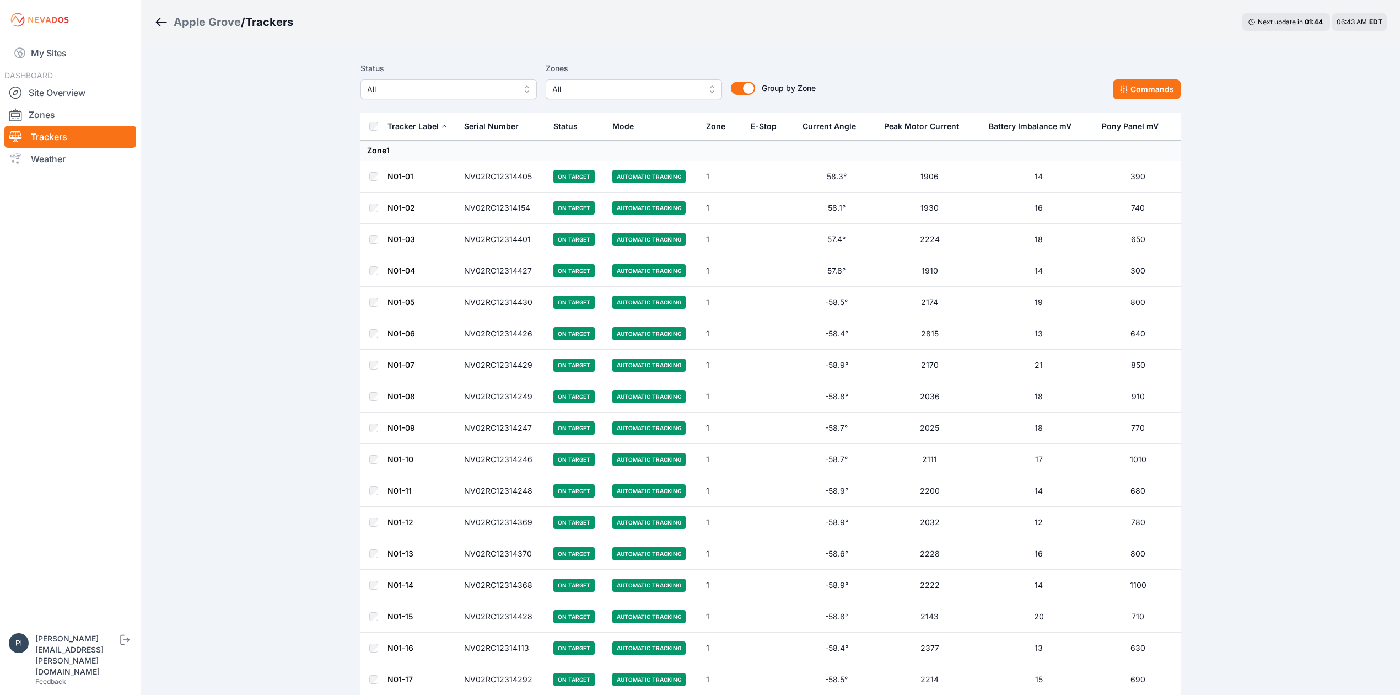
click at [423, 92] on span "All" at bounding box center [441, 89] width 148 height 13
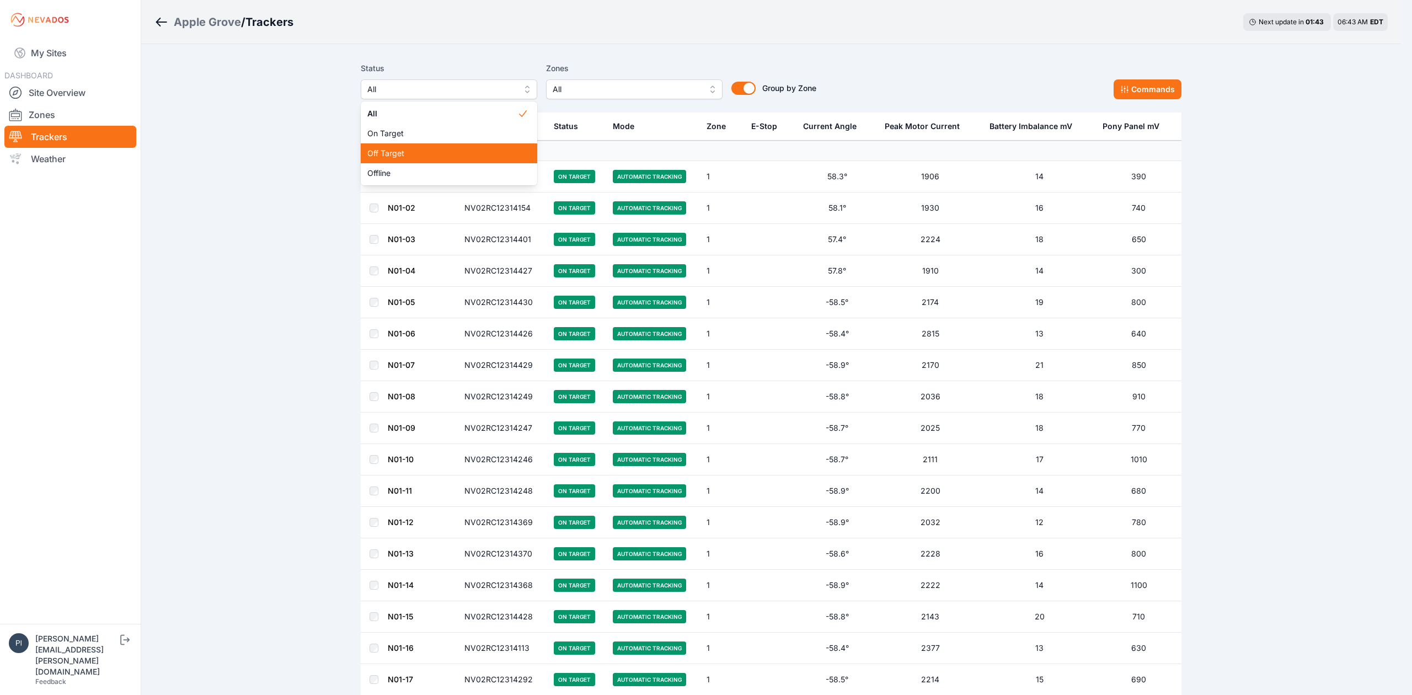
click at [426, 146] on div "Off Target" at bounding box center [449, 153] width 176 height 20
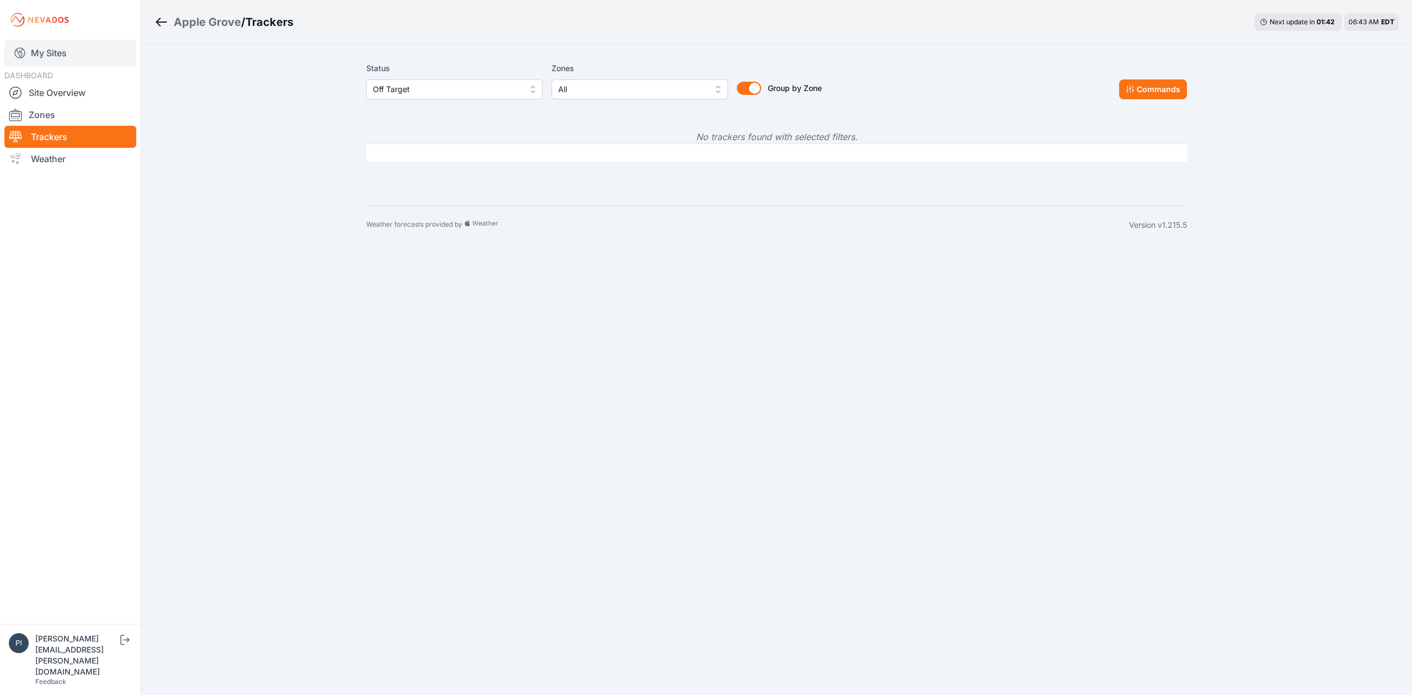
click at [64, 54] on link "My Sites" at bounding box center [70, 53] width 132 height 26
